Goal: Task Accomplishment & Management: Manage account settings

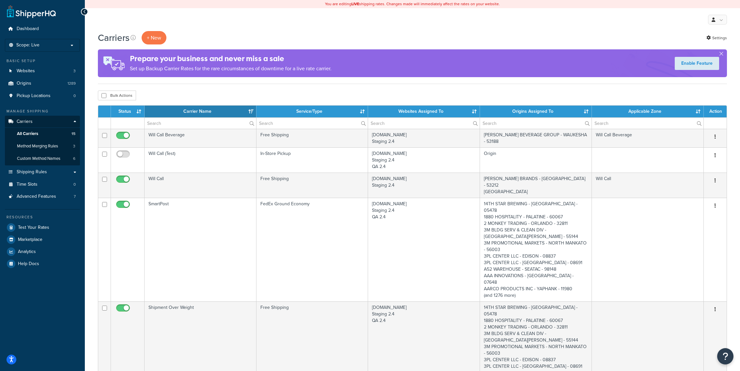
select select "15"
click at [54, 84] on link "Origins 1289" at bounding box center [42, 83] width 75 height 12
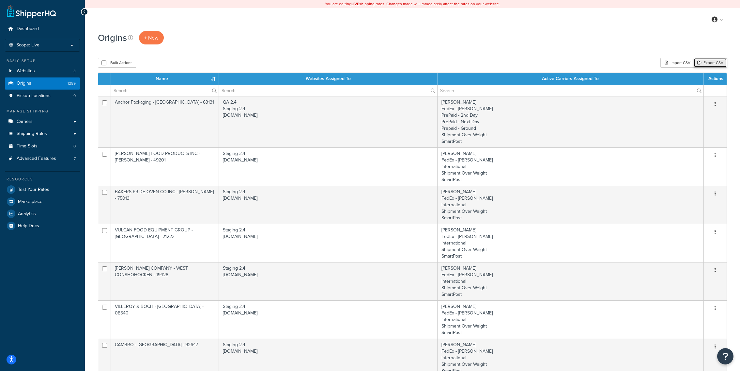
click at [704, 64] on link "Export CSV" at bounding box center [710, 63] width 33 height 10
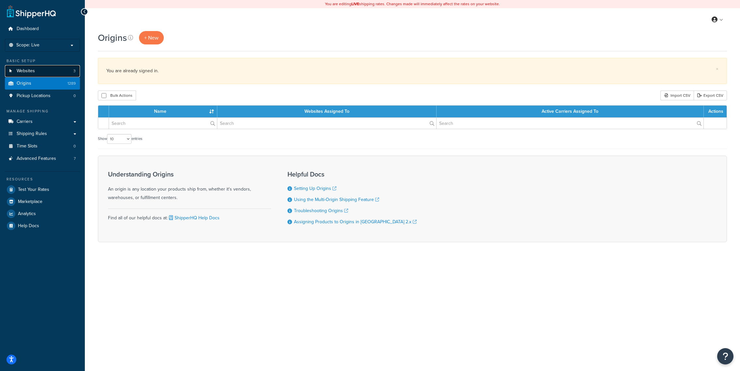
click at [53, 69] on link "Websites 3" at bounding box center [42, 71] width 75 height 12
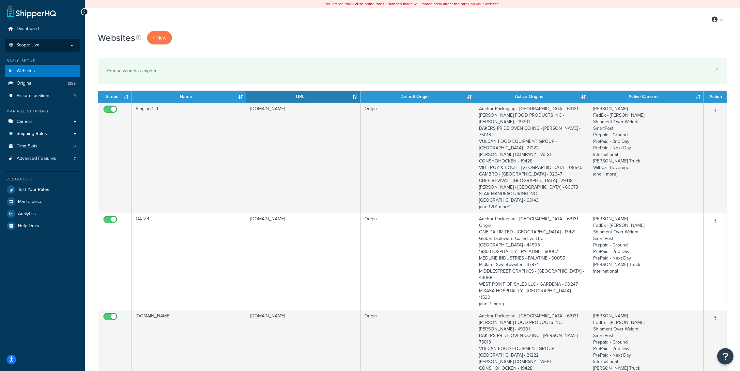
click at [45, 41] on li "Scope: Live Development Integration Test" at bounding box center [42, 45] width 75 height 13
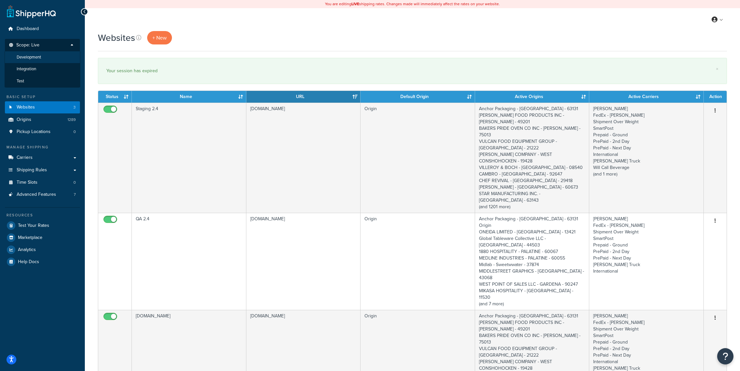
click at [49, 59] on li "Development" at bounding box center [43, 57] width 76 height 12
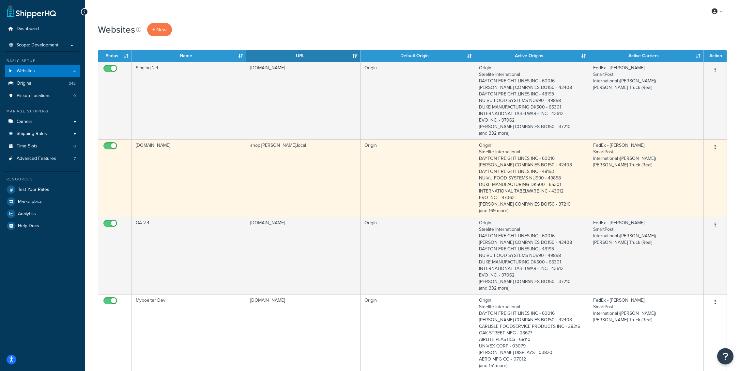
click at [237, 176] on td "[DOMAIN_NAME]" at bounding box center [189, 177] width 115 height 77
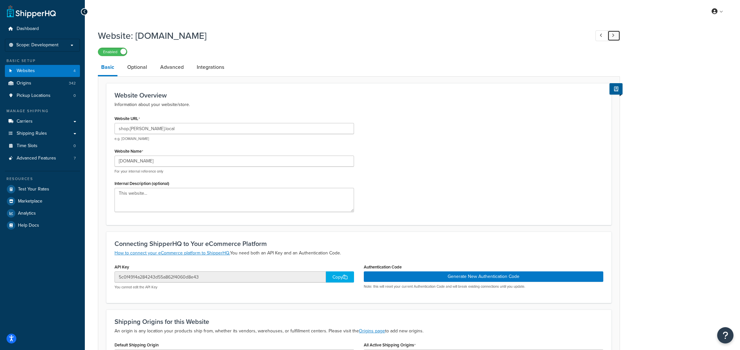
click at [616, 38] on link at bounding box center [614, 35] width 13 height 11
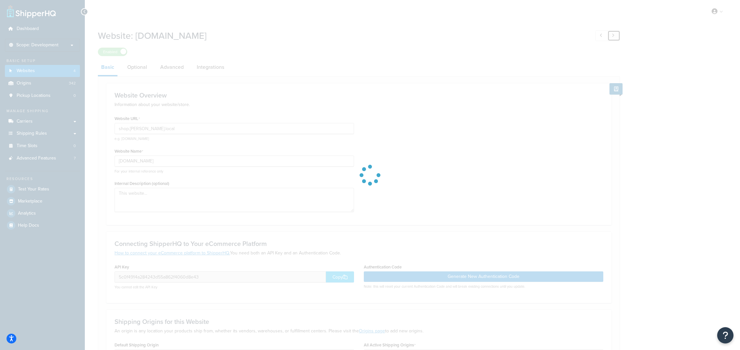
type input "[DOMAIN_NAME]"
type input "Staging 2.4"
type input "7f182173e691987ccf40076f12a98105"
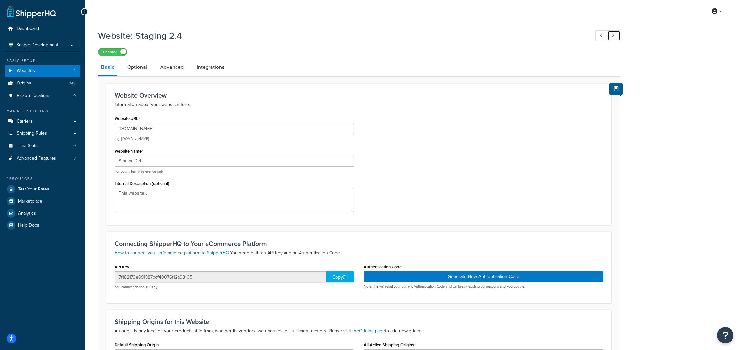
click at [613, 35] on icon at bounding box center [613, 35] width 3 height 4
type input "[DOMAIN_NAME]"
type input "QA 2.4"
type input "daa569ed1701708d42c0f3b4f8d1da19"
click at [617, 36] on link at bounding box center [614, 35] width 13 height 11
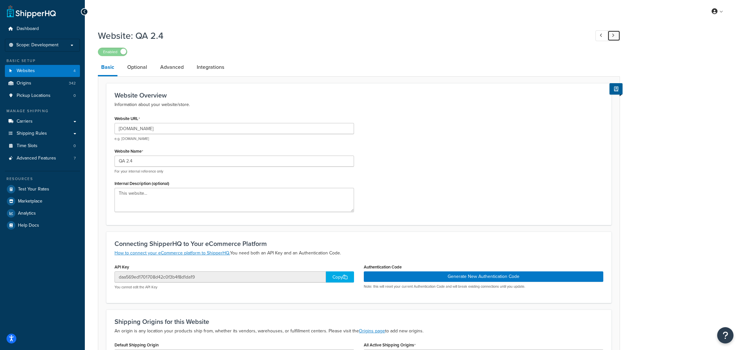
type input "[DOMAIN_NAME]"
type input "Myboelter Dev"
type input "ef729f7d374a2dfdae74f8e4ce83e50d"
click at [614, 34] on icon at bounding box center [613, 35] width 3 height 4
type input "shop.[PERSON_NAME].local"
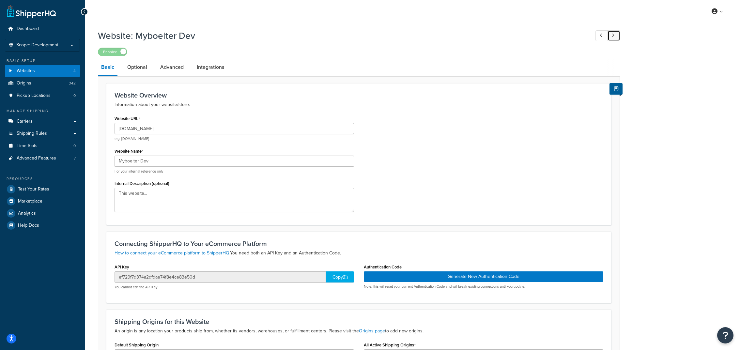
type input "[DOMAIN_NAME]"
type input "5c0f4914a284243d55a862f4060d8e43"
click at [619, 35] on link at bounding box center [614, 35] width 13 height 11
type input "[DOMAIN_NAME]"
type input "Staging 2.4"
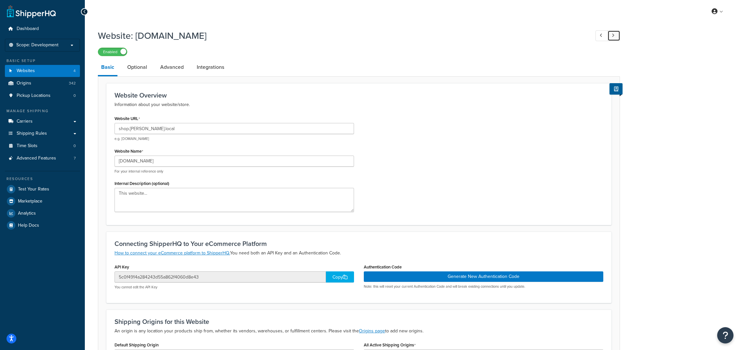
type input "7f182173e691987ccf40076f12a98105"
click at [616, 41] on link at bounding box center [614, 35] width 13 height 11
type input "[DOMAIN_NAME]"
type input "QA 2.4"
type input "daa569ed1701708d42c0f3b4f8d1da19"
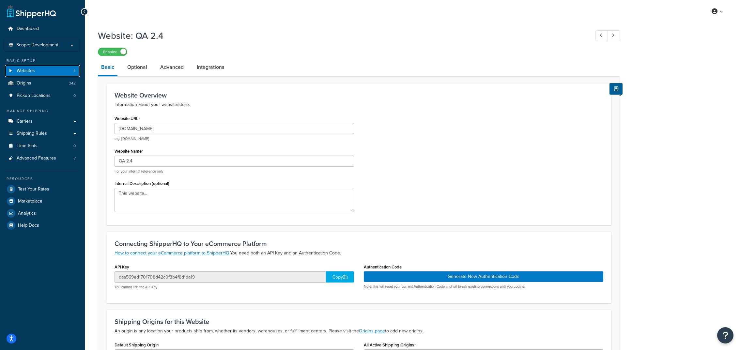
click at [69, 73] on link "Websites 4" at bounding box center [42, 71] width 75 height 12
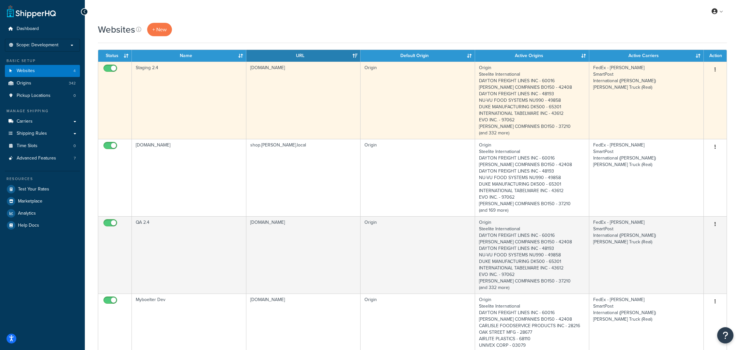
click at [314, 127] on td "stage24.goboelter.com" at bounding box center [303, 100] width 114 height 77
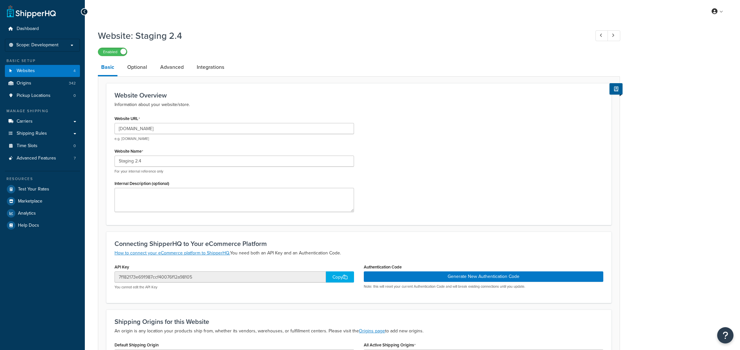
scroll to position [5, 0]
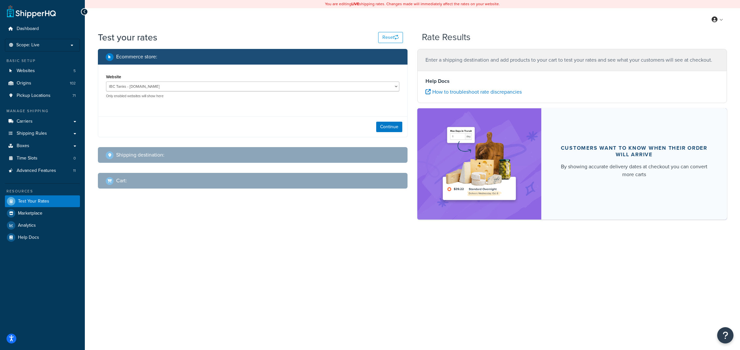
click at [66, 52] on ul "Dashboard Scope: Live Basic Setup Websites 5 Origins 102 Pickup Locations 71 Ma…" at bounding box center [42, 133] width 75 height 221
click at [66, 50] on li "Scope: Live" at bounding box center [42, 45] width 75 height 13
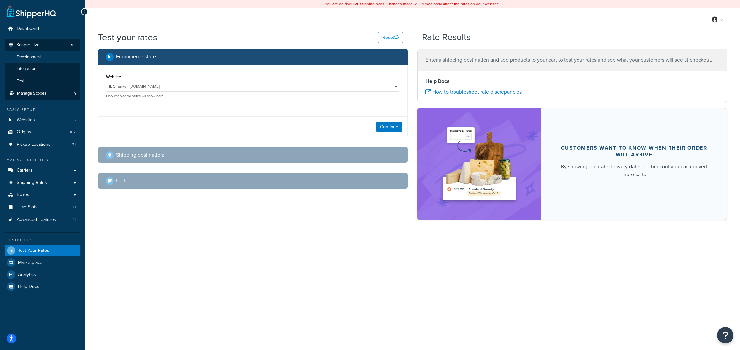
click at [54, 58] on li "Development" at bounding box center [43, 57] width 76 height 12
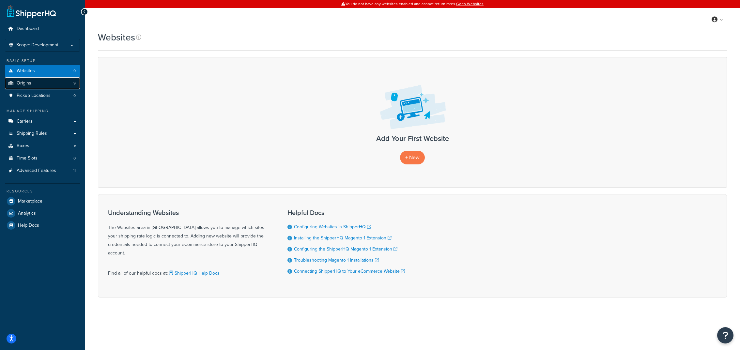
click at [59, 84] on link "Origins 9" at bounding box center [42, 83] width 75 height 12
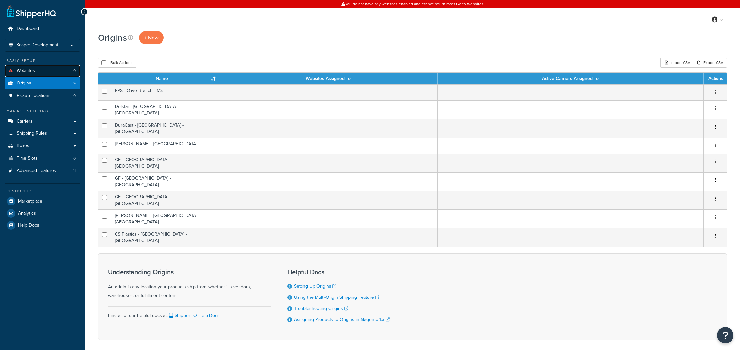
click at [66, 75] on link "Websites 0" at bounding box center [42, 71] width 75 height 12
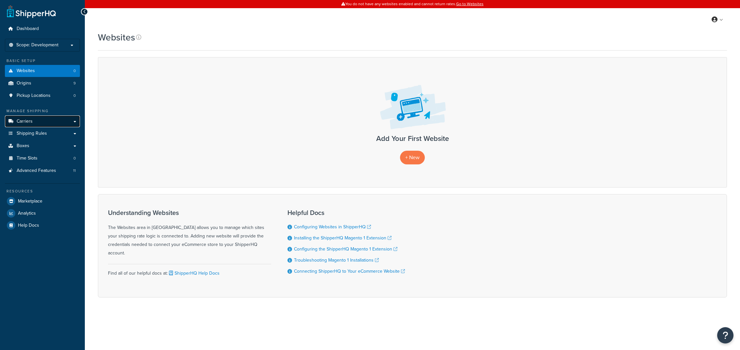
click at [60, 122] on link "Carriers" at bounding box center [42, 122] width 75 height 12
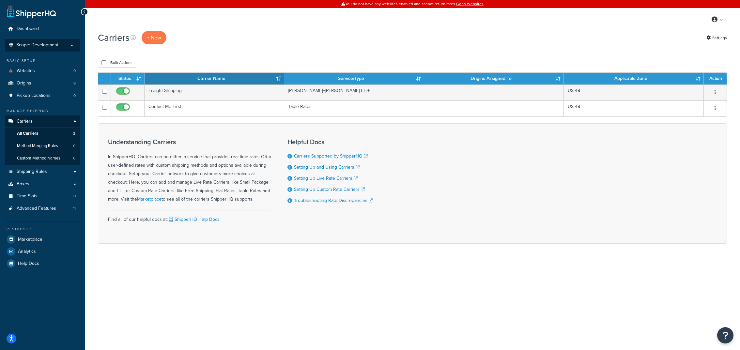
click at [51, 44] on span "Scope: Development" at bounding box center [37, 45] width 42 height 6
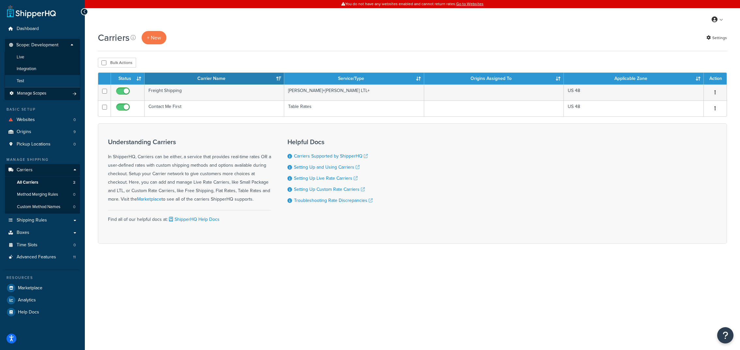
click at [46, 78] on li "Test" at bounding box center [43, 81] width 76 height 12
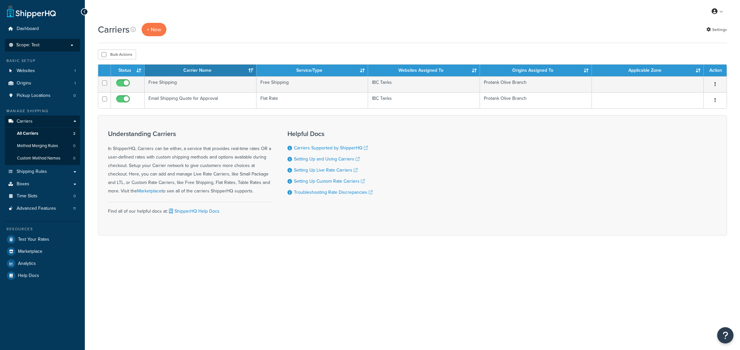
click at [55, 46] on p "Scope: Test" at bounding box center [42, 45] width 69 height 6
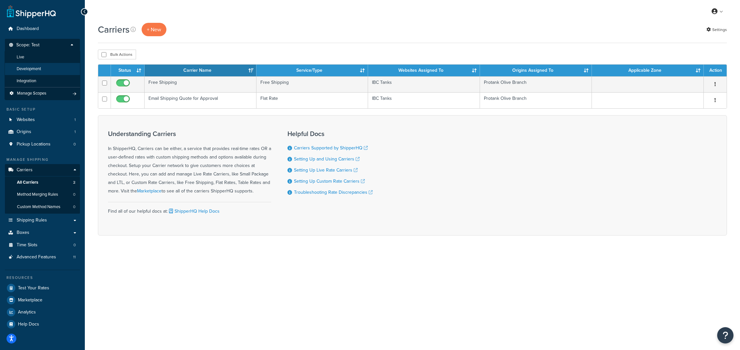
click at [47, 71] on li "Development" at bounding box center [43, 69] width 76 height 12
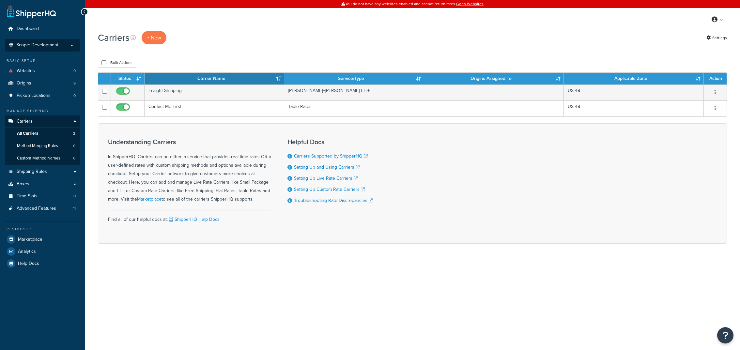
click at [44, 46] on span "Scope: Development" at bounding box center [37, 45] width 42 height 6
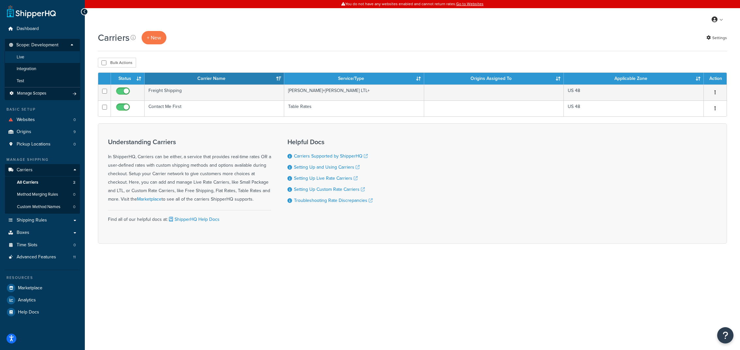
click at [42, 61] on li "Live" at bounding box center [43, 57] width 76 height 12
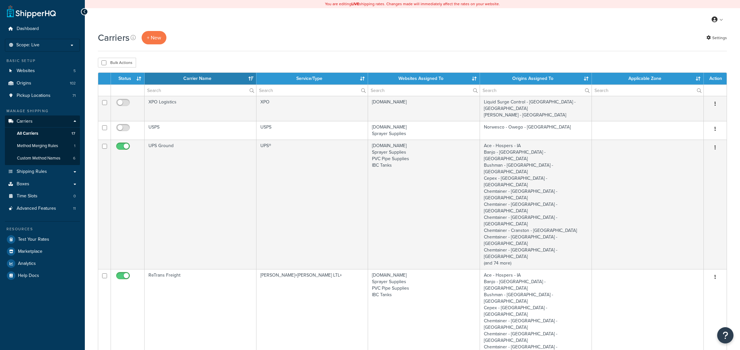
select select "15"
click at [66, 73] on link "Websites 5" at bounding box center [42, 71] width 75 height 12
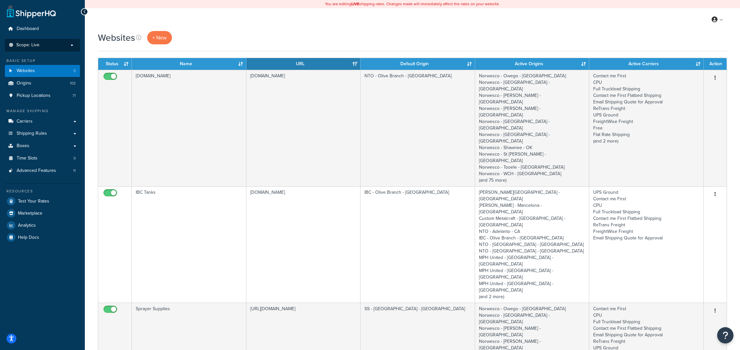
click at [40, 43] on p "Scope: Live" at bounding box center [42, 45] width 69 height 6
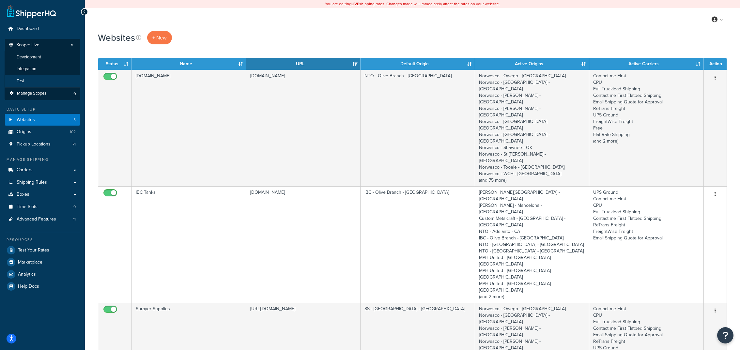
click at [40, 77] on li "Test" at bounding box center [43, 81] width 76 height 12
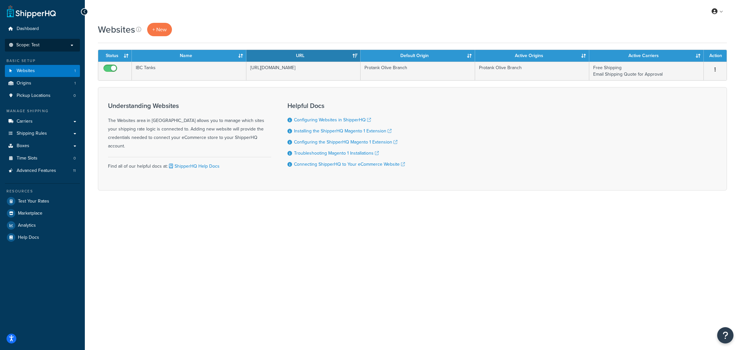
click at [57, 46] on p "Scope: Test" at bounding box center [42, 45] width 69 height 6
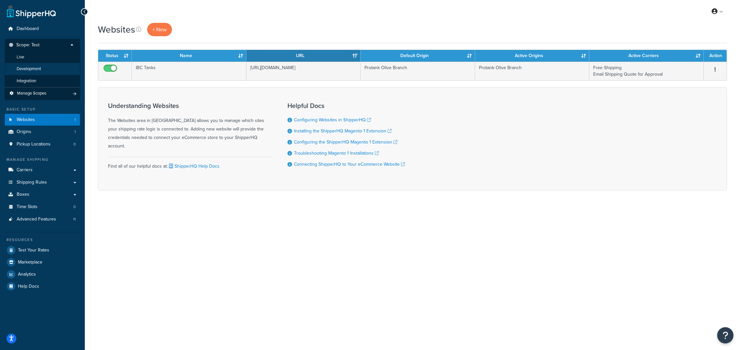
click at [51, 72] on li "Development" at bounding box center [43, 69] width 76 height 12
